Goal: Check status: Check status

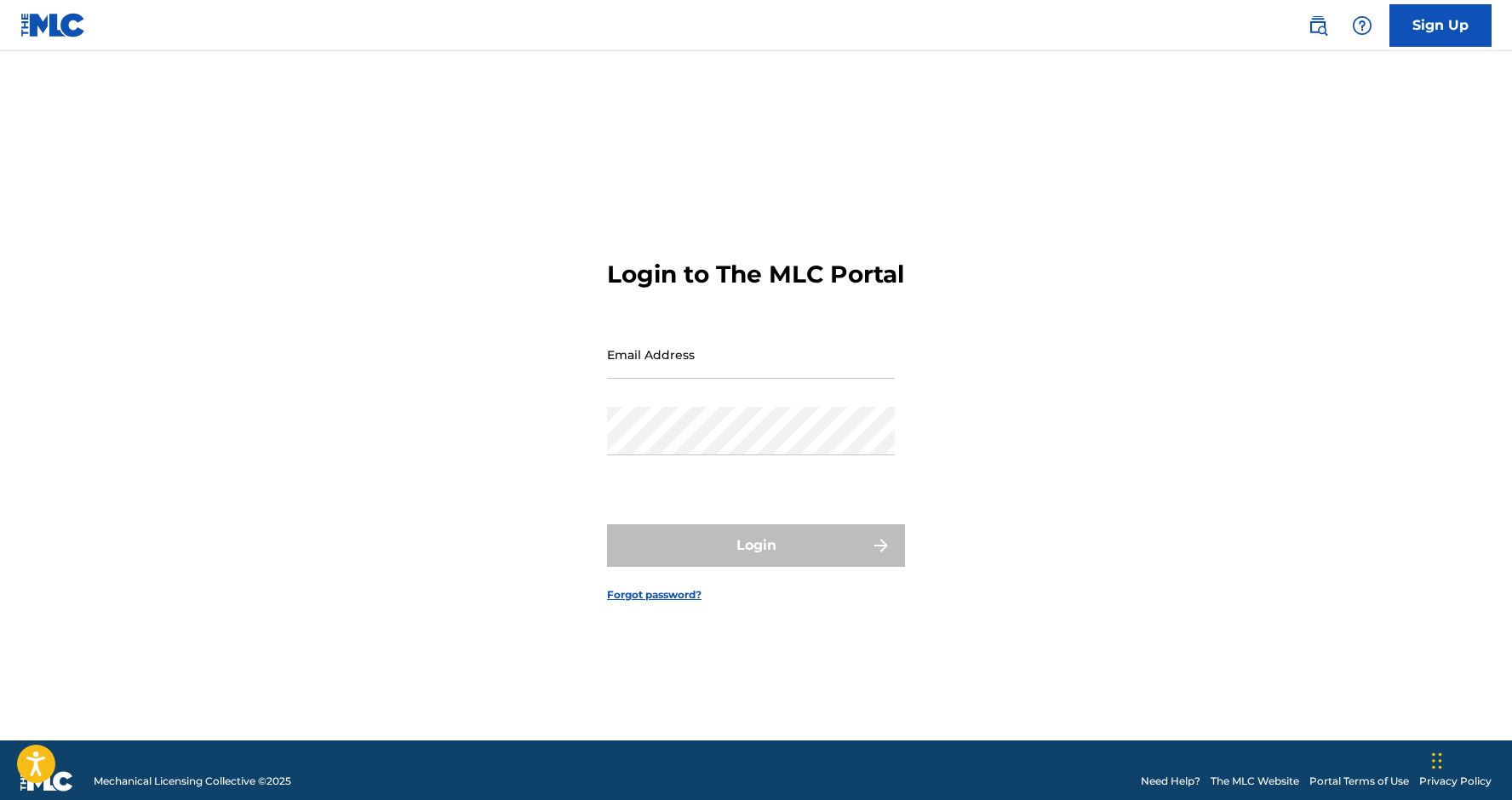
click at [722, 361] on input "Email Address" at bounding box center [751, 354] width 288 height 48
type input "[EMAIL_ADDRESS][DOMAIN_NAME]"
click at [756, 560] on button "Login" at bounding box center [756, 545] width 298 height 43
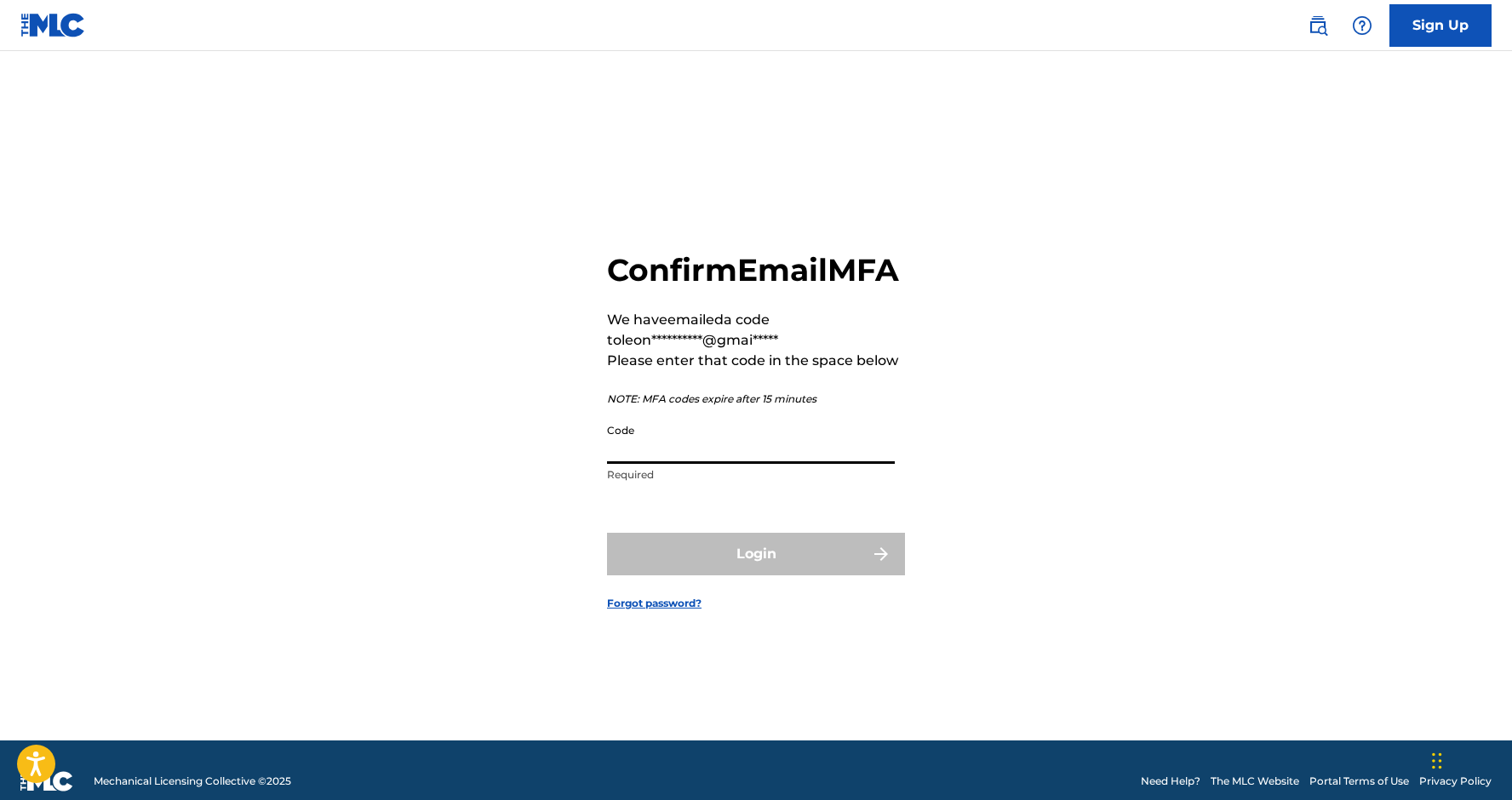
click at [659, 450] on input "Code" at bounding box center [751, 439] width 288 height 48
paste input "147814"
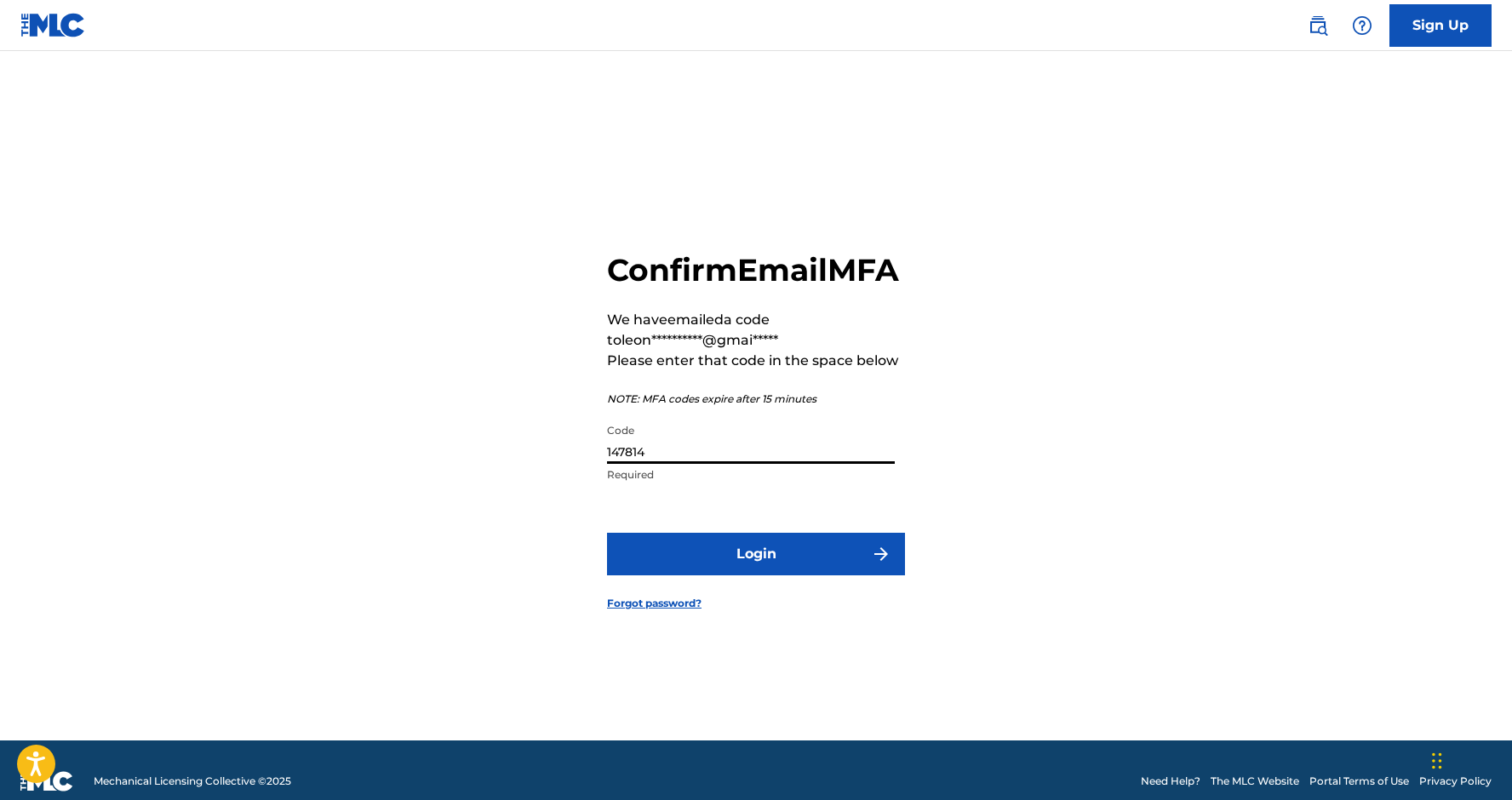
type input "147814"
click at [756, 572] on button "Login" at bounding box center [756, 554] width 298 height 43
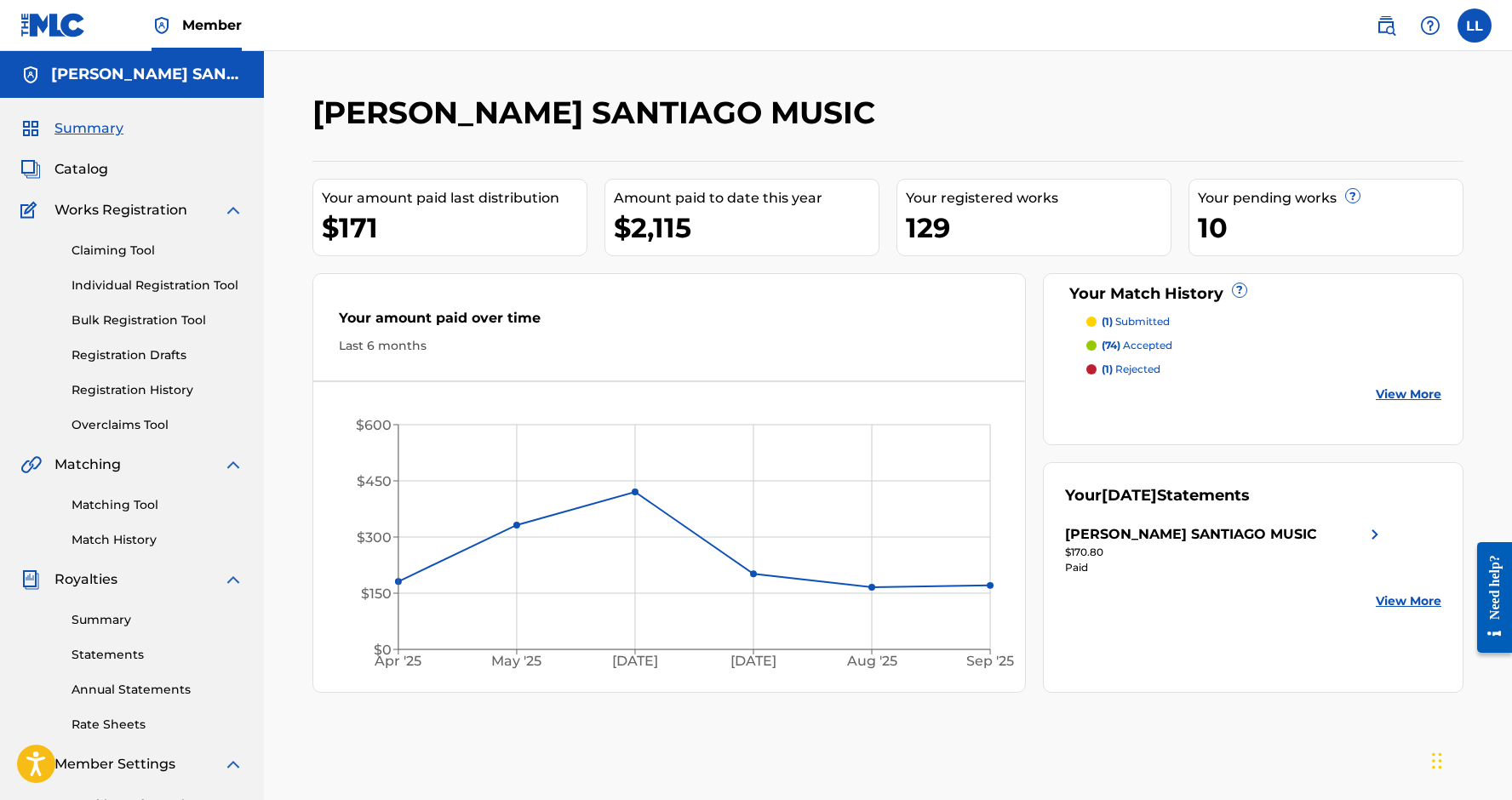
click at [169, 286] on link "Individual Registration Tool" at bounding box center [157, 285] width 172 height 18
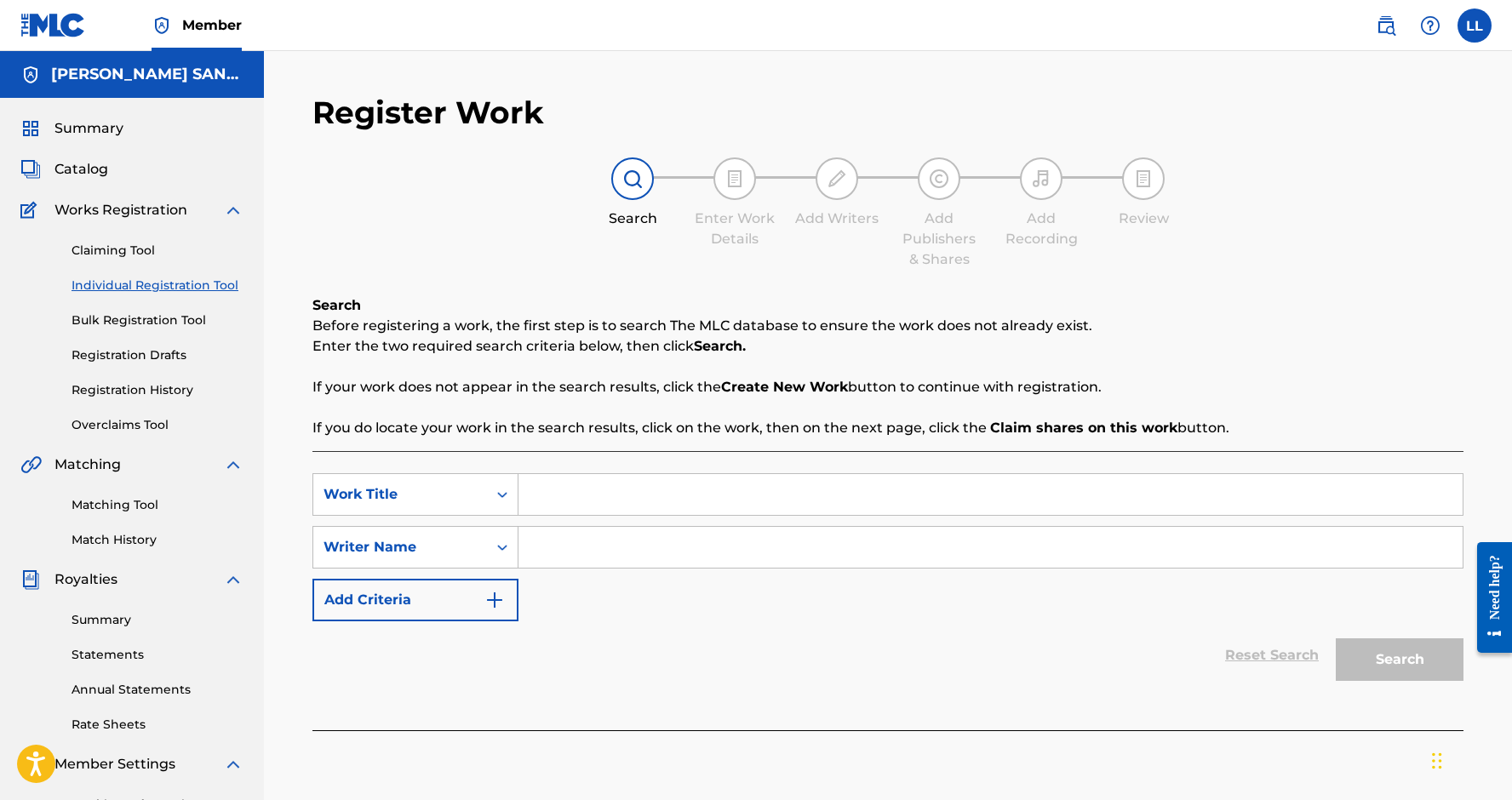
click at [168, 395] on link "Registration History" at bounding box center [157, 390] width 172 height 18
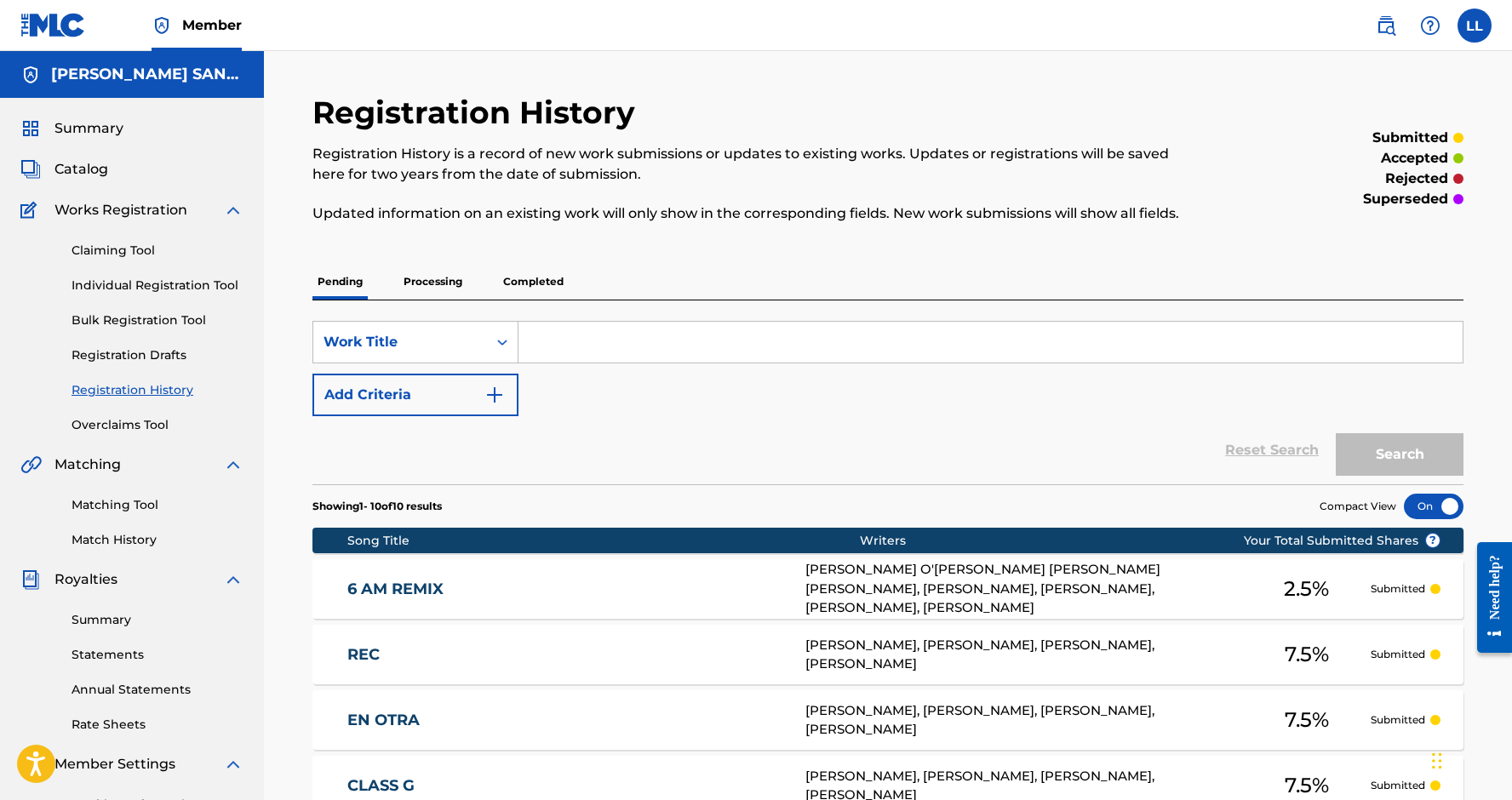
click at [418, 285] on p "Processing" at bounding box center [432, 282] width 69 height 36
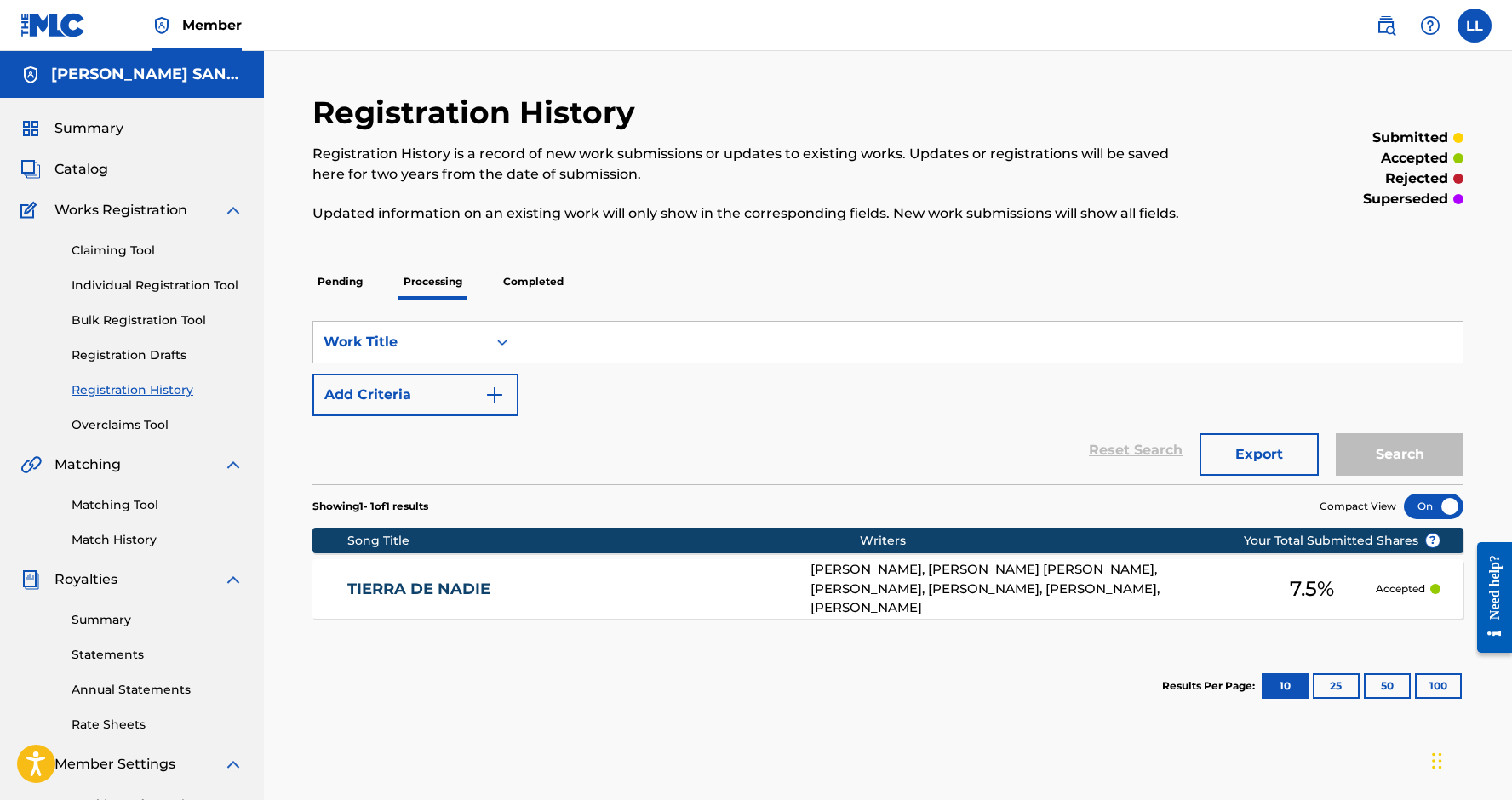
click at [521, 286] on p "Completed" at bounding box center [533, 282] width 70 height 36
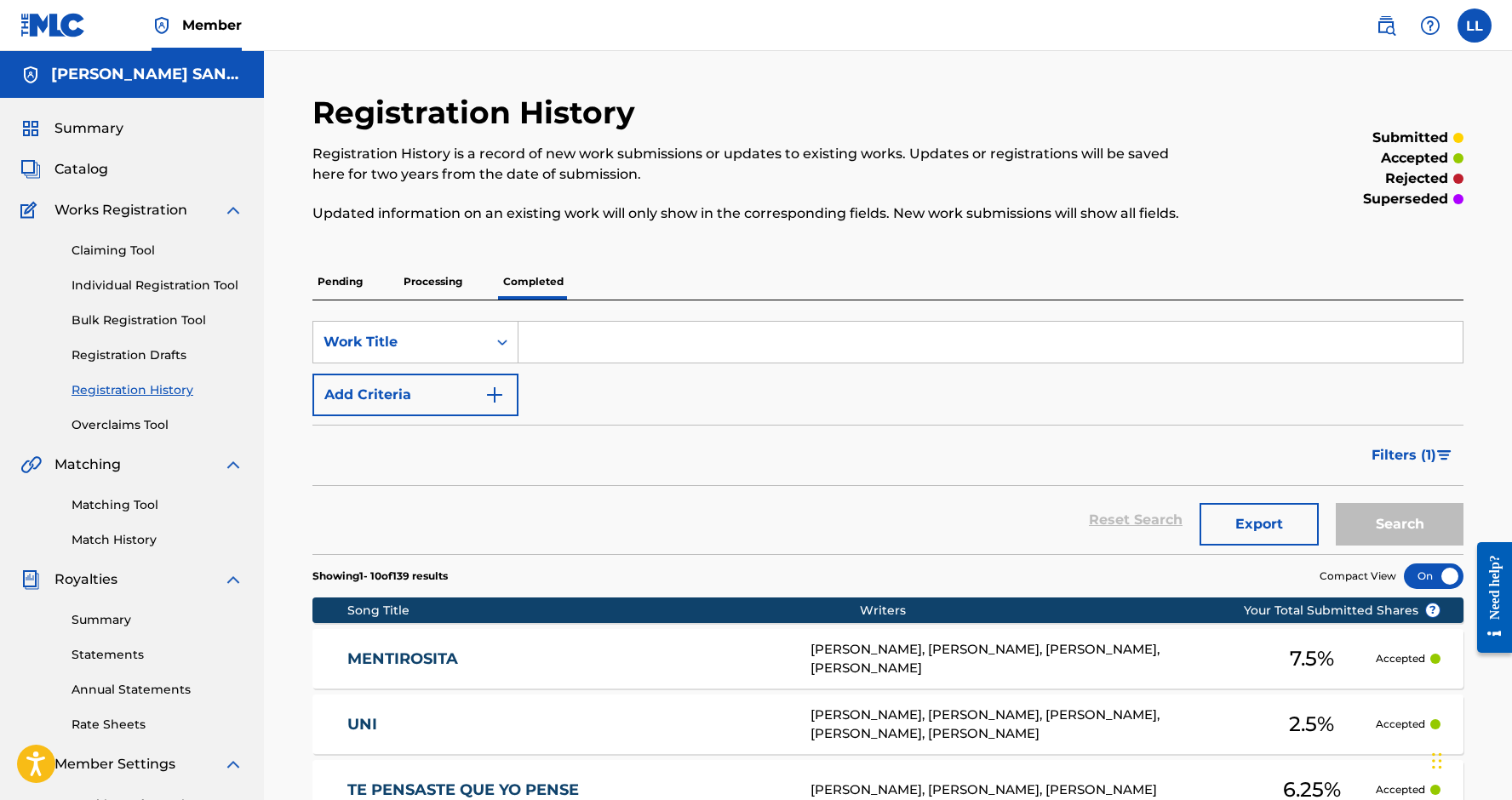
click at [448, 280] on p "Processing" at bounding box center [432, 282] width 69 height 36
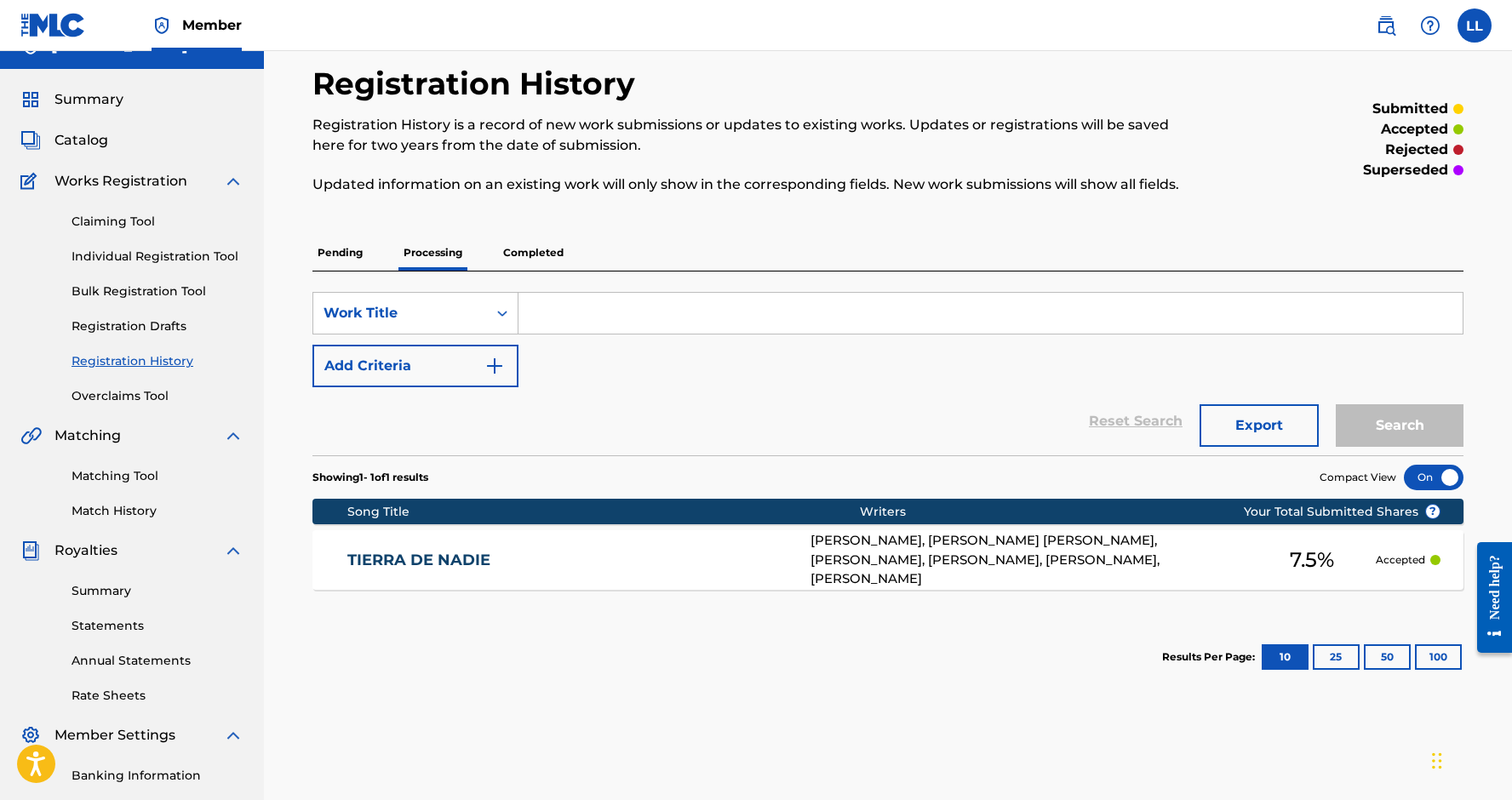
scroll to position [30, 0]
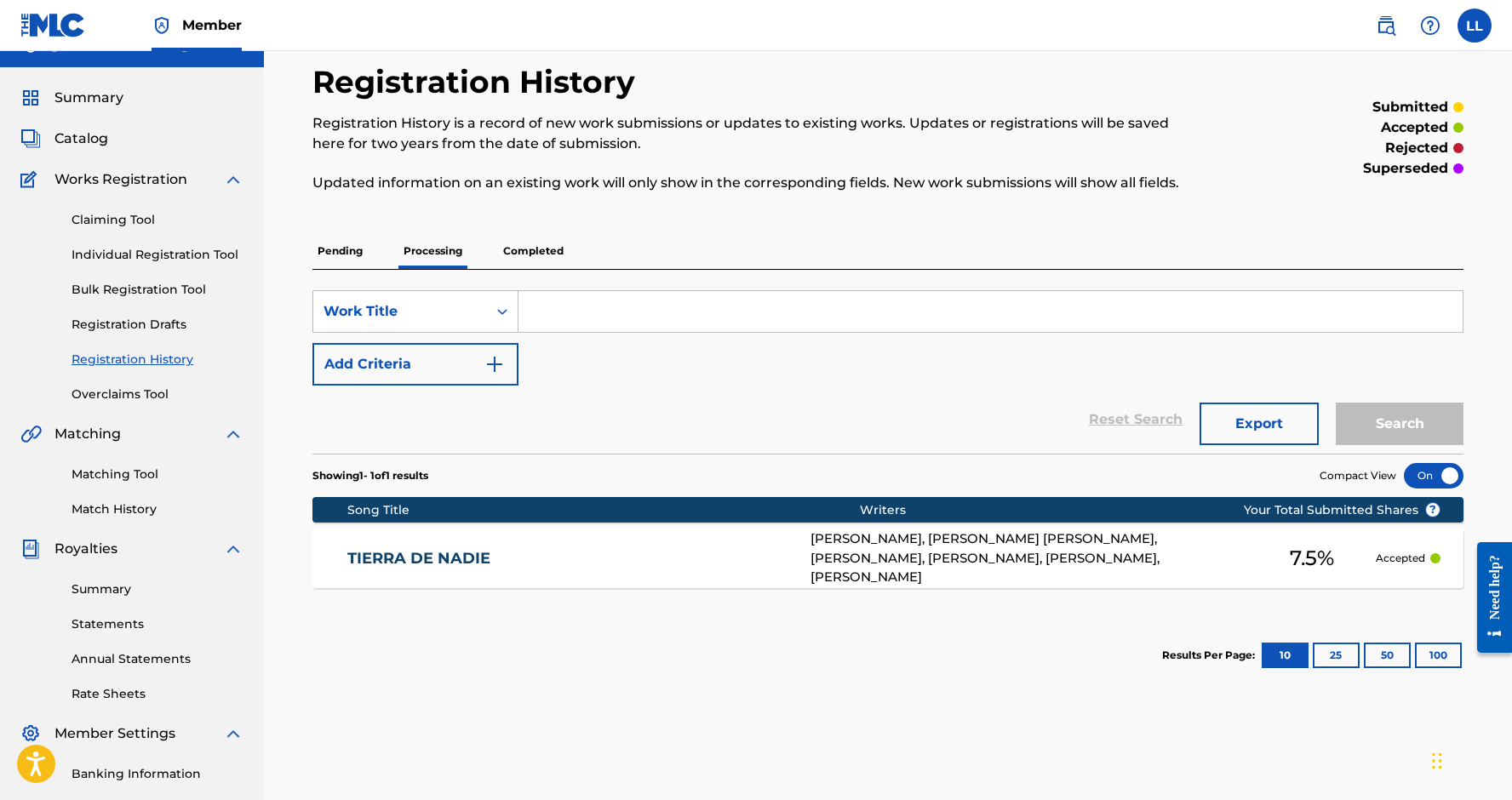
click at [191, 179] on div "Works Registration" at bounding box center [131, 179] width 223 height 20
click at [229, 181] on img at bounding box center [233, 179] width 20 height 20
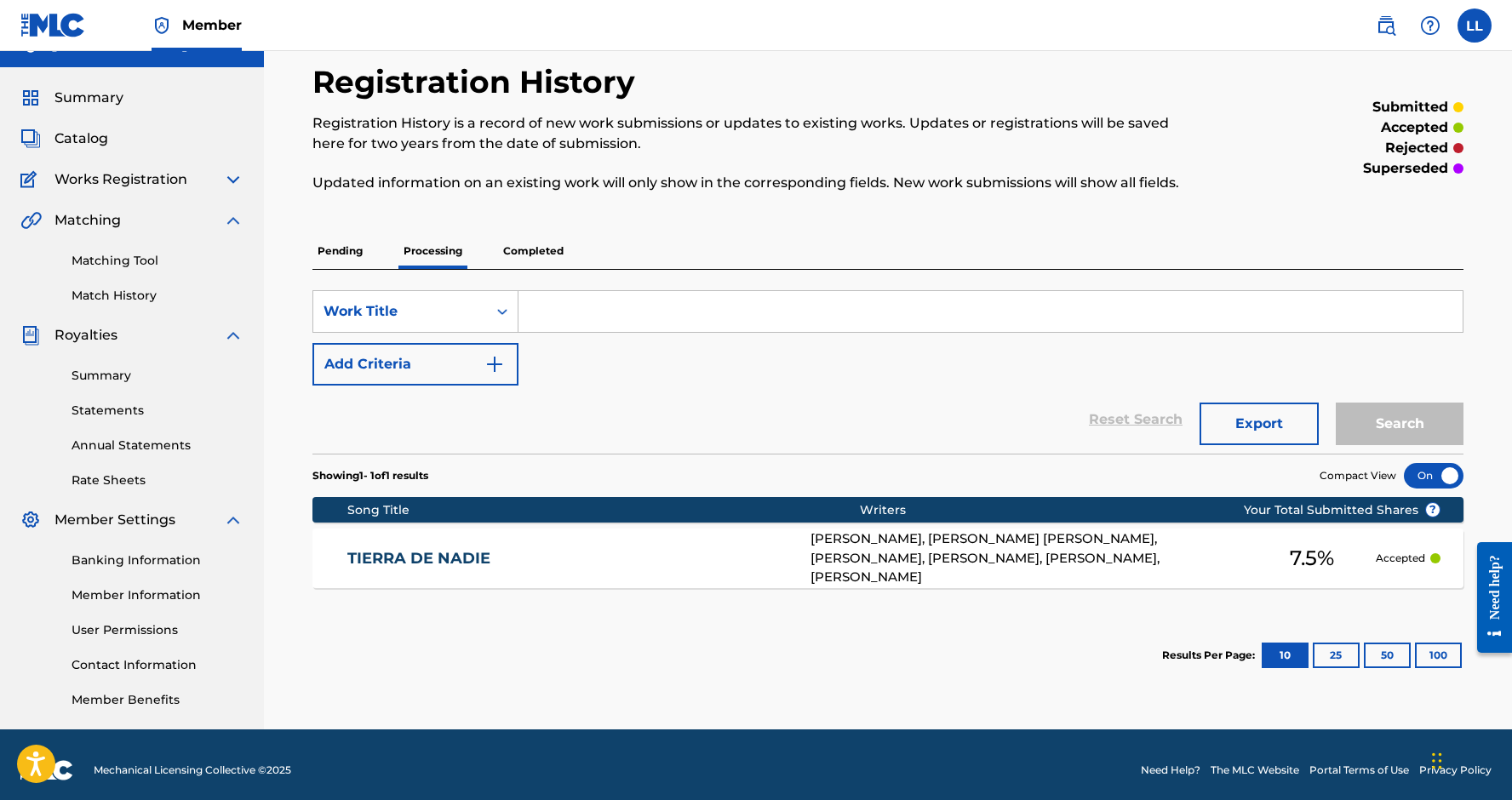
click at [227, 510] on img at bounding box center [233, 520] width 20 height 20
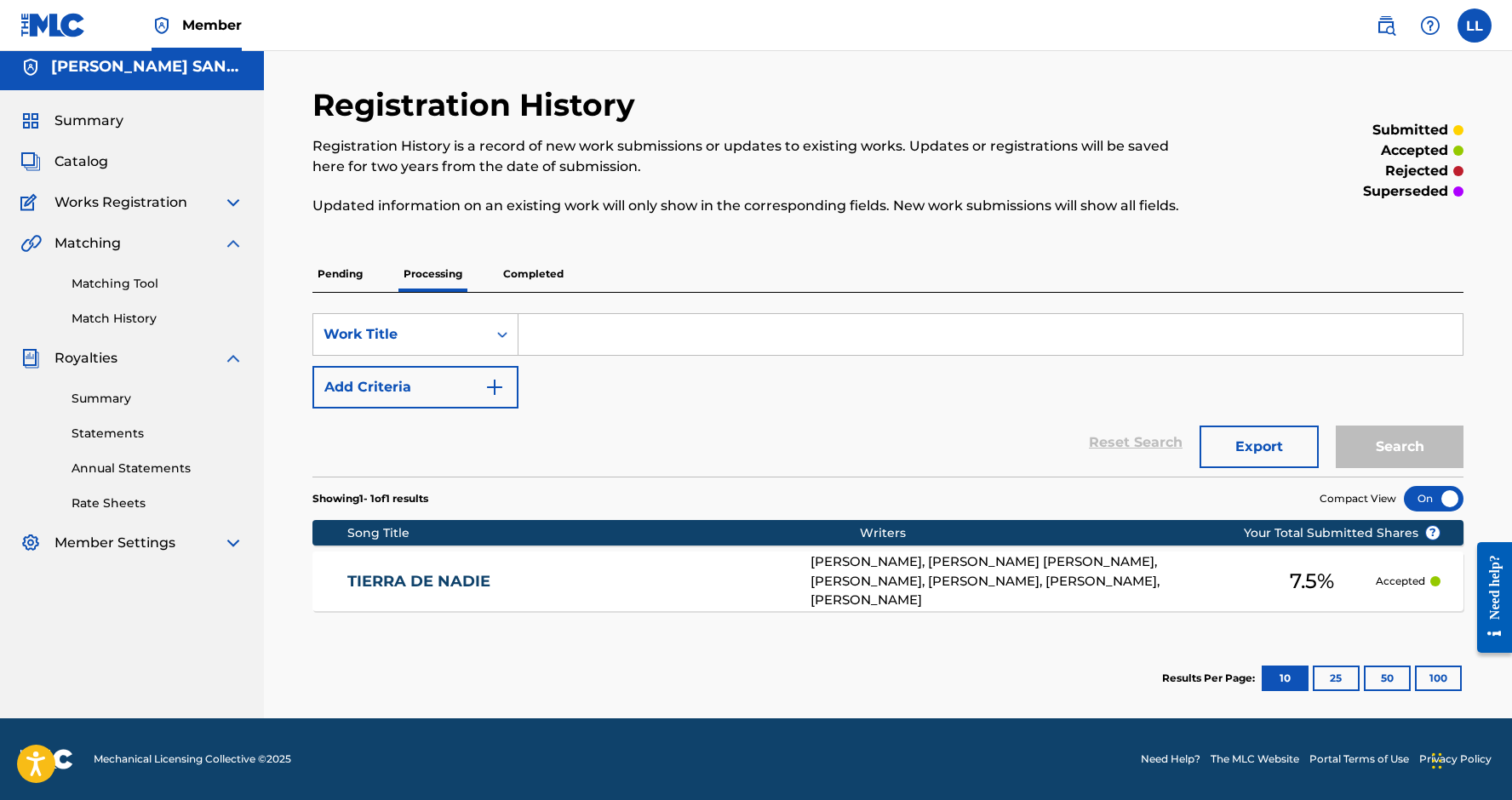
click at [222, 360] on div "Royalties" at bounding box center [131, 357] width 223 height 20
click at [236, 356] on img at bounding box center [233, 357] width 20 height 20
click at [237, 245] on img at bounding box center [233, 242] width 20 height 20
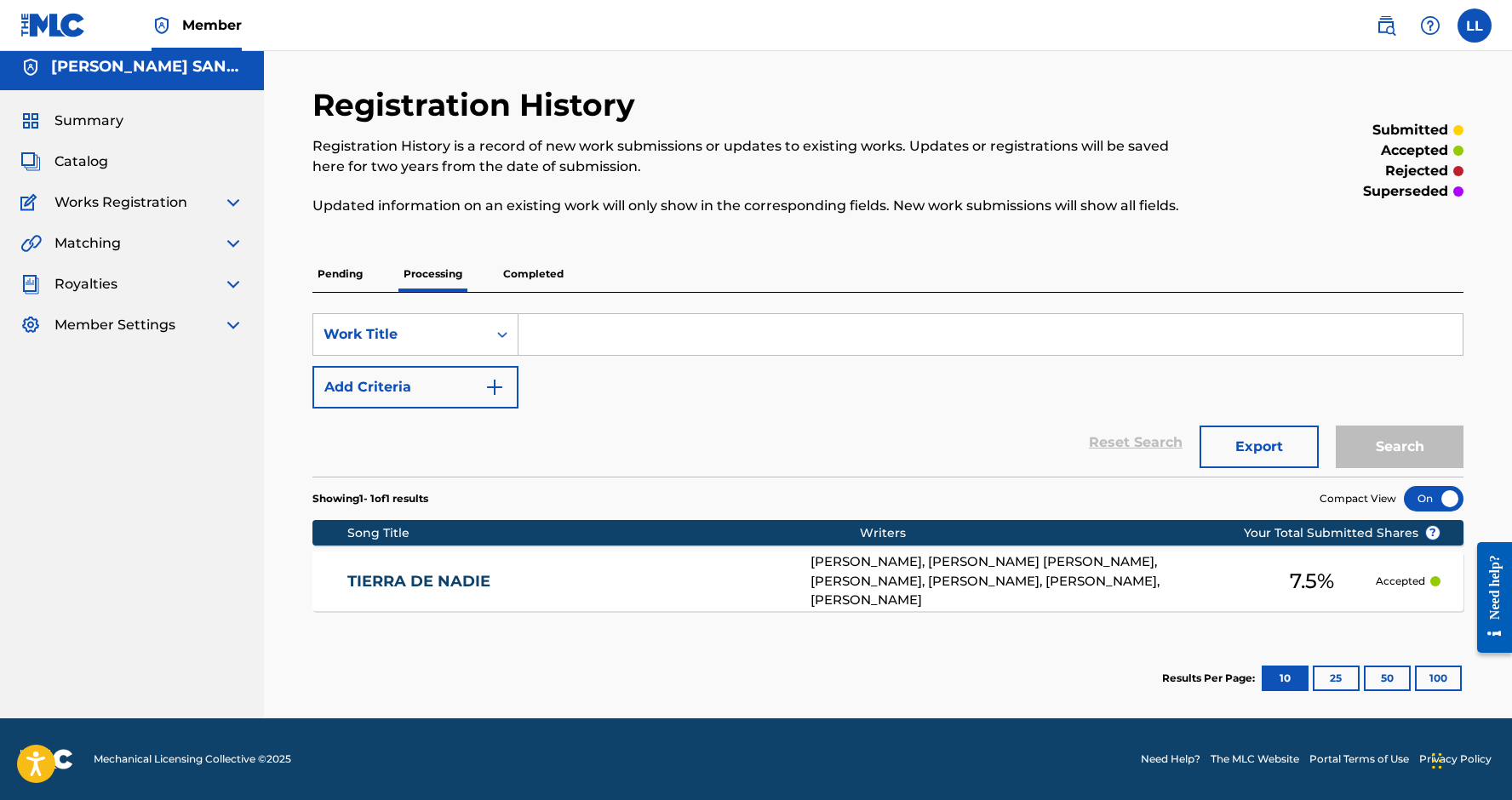
click at [355, 268] on p "Pending" at bounding box center [340, 275] width 55 height 36
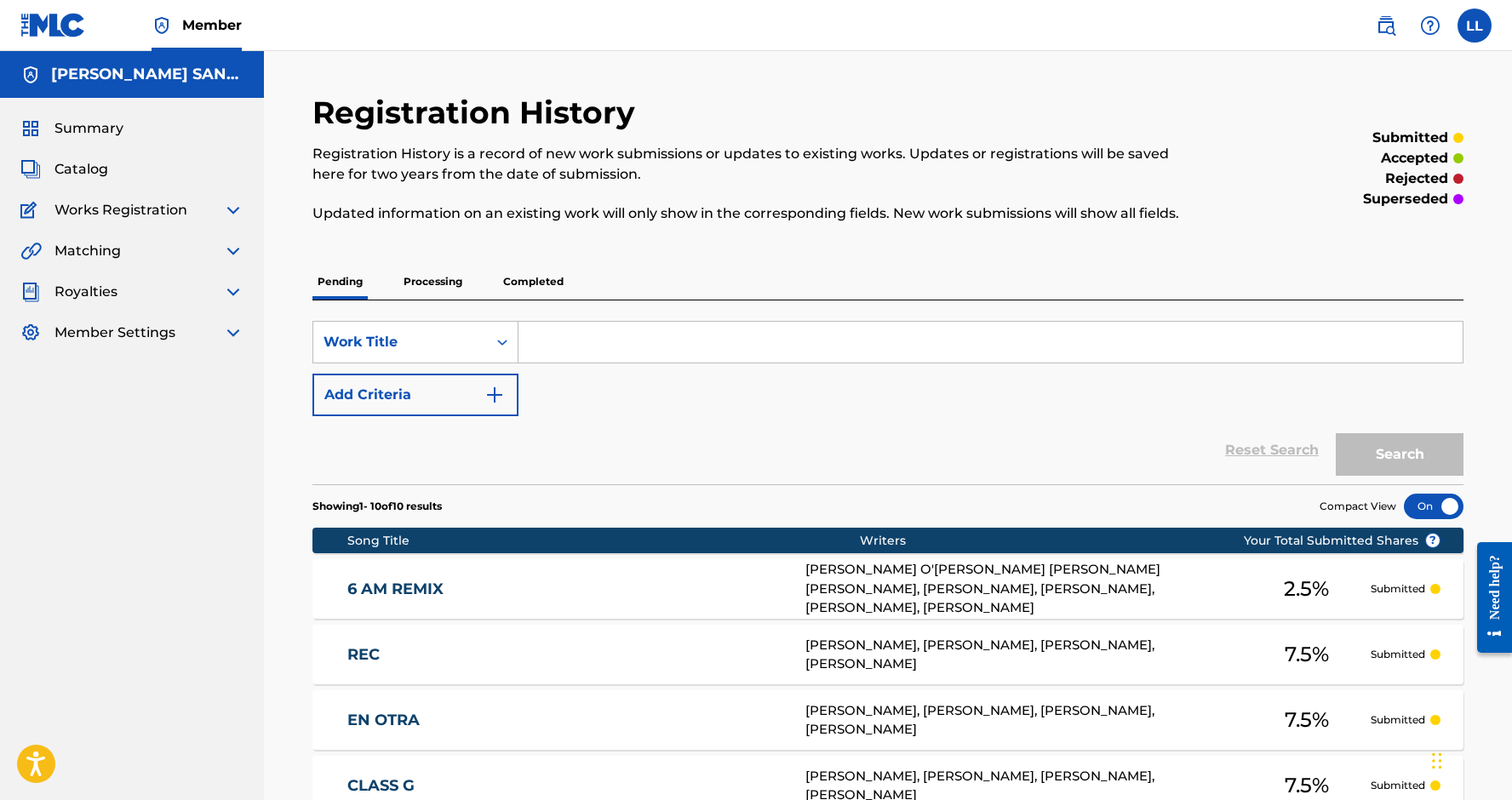
click at [87, 129] on span "Summary" at bounding box center [88, 128] width 69 height 20
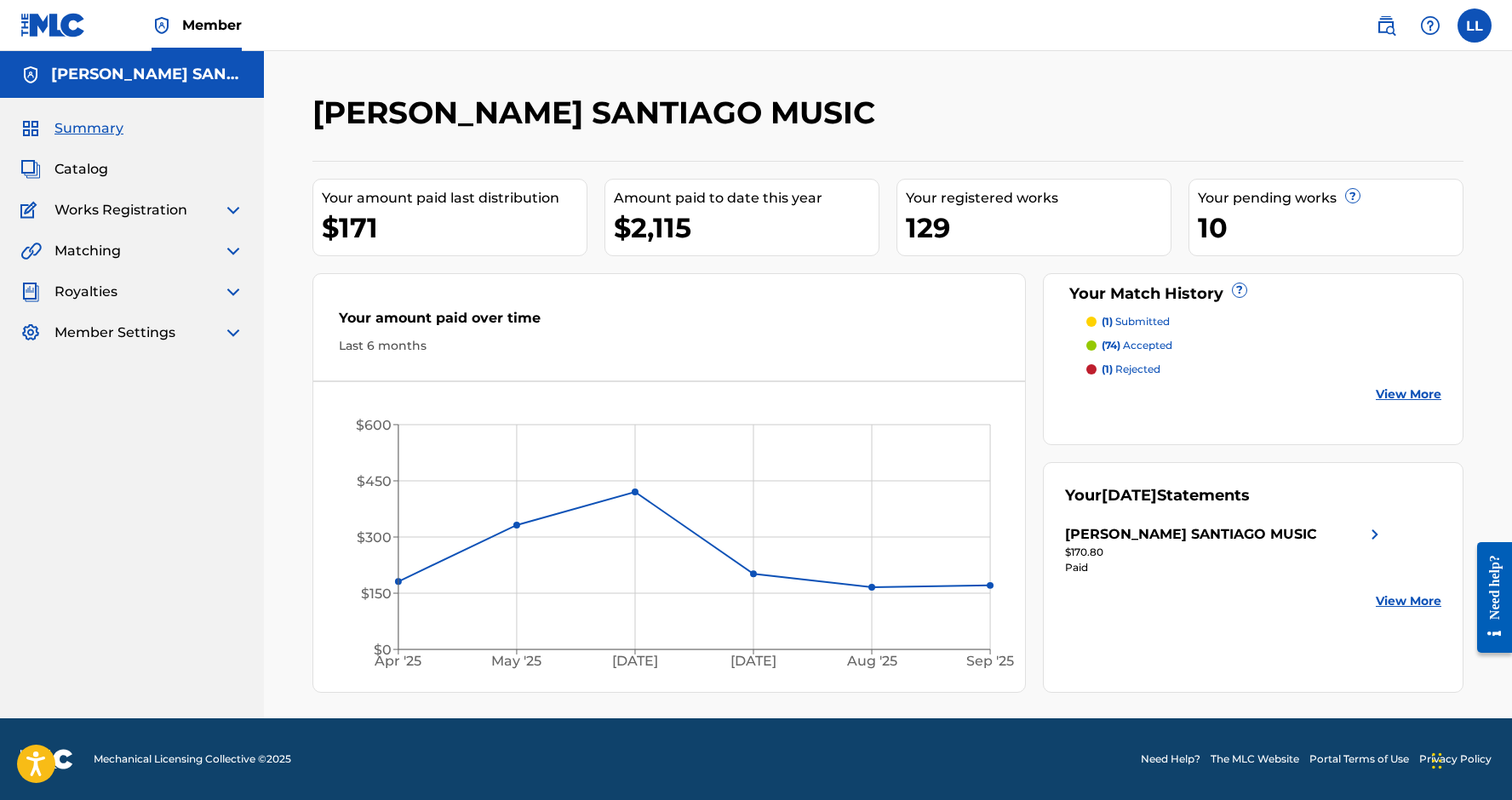
click at [91, 162] on span "Catalog" at bounding box center [81, 169] width 53 height 20
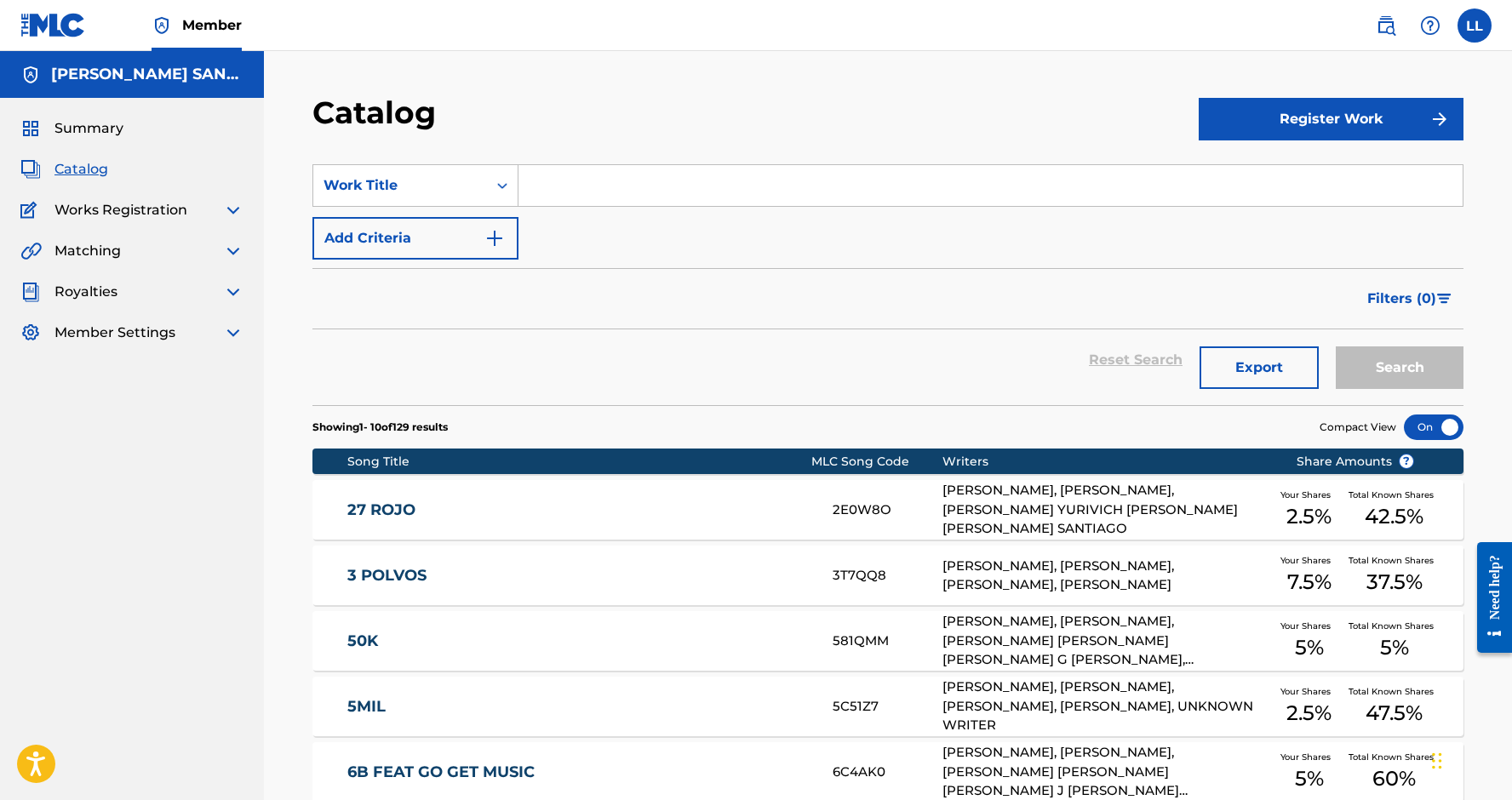
click at [1468, 26] on label at bounding box center [1475, 26] width 34 height 34
click at [1475, 26] on input "LL [PERSON_NAME] [EMAIL_ADDRESS][DOMAIN_NAME] Notification Preferences Profile …" at bounding box center [1475, 26] width 0 height 0
click at [1301, 241] on p "Log out" at bounding box center [1310, 240] width 40 height 15
click at [1475, 26] on input "LL [PERSON_NAME] [EMAIL_ADDRESS][DOMAIN_NAME] Notification Preferences Profile …" at bounding box center [1475, 26] width 0 height 0
